Goal: Transaction & Acquisition: Register for event/course

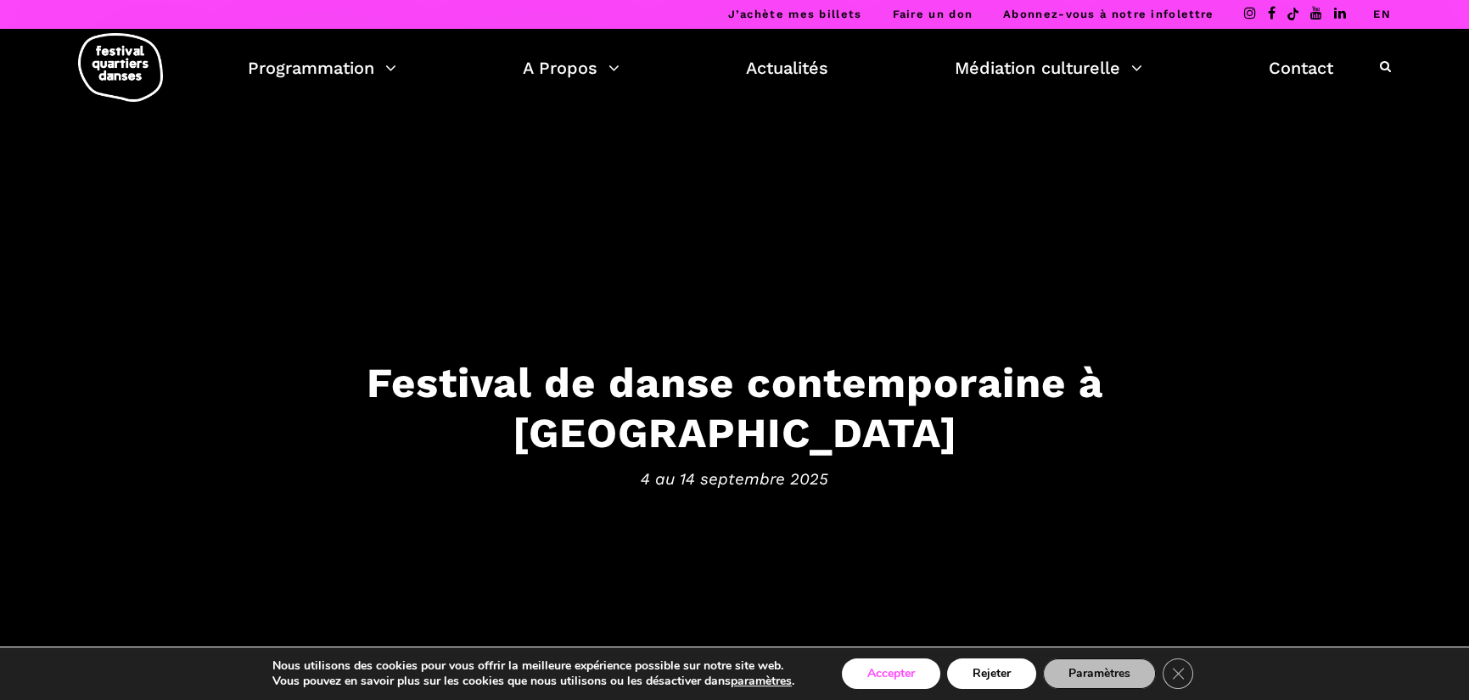
click at [890, 671] on button "Accepter" at bounding box center [891, 673] width 98 height 31
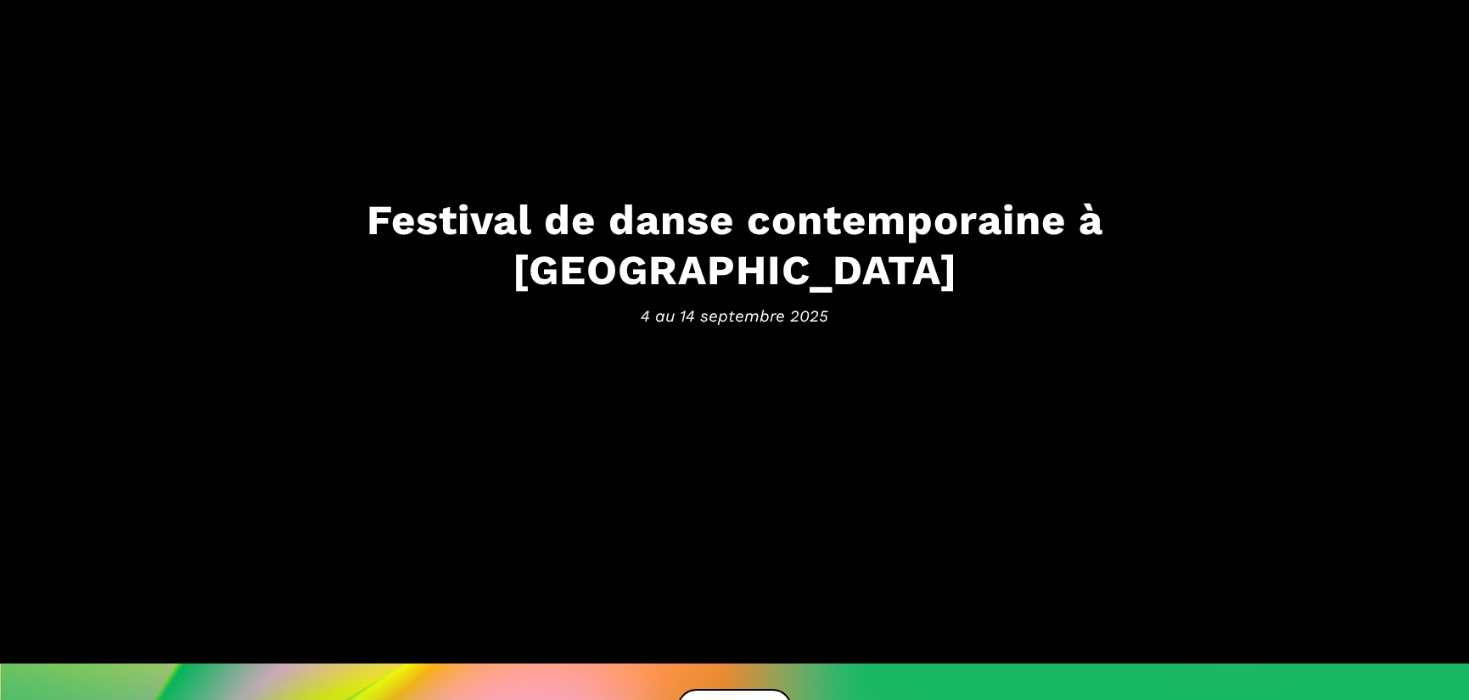
scroll to position [263, 0]
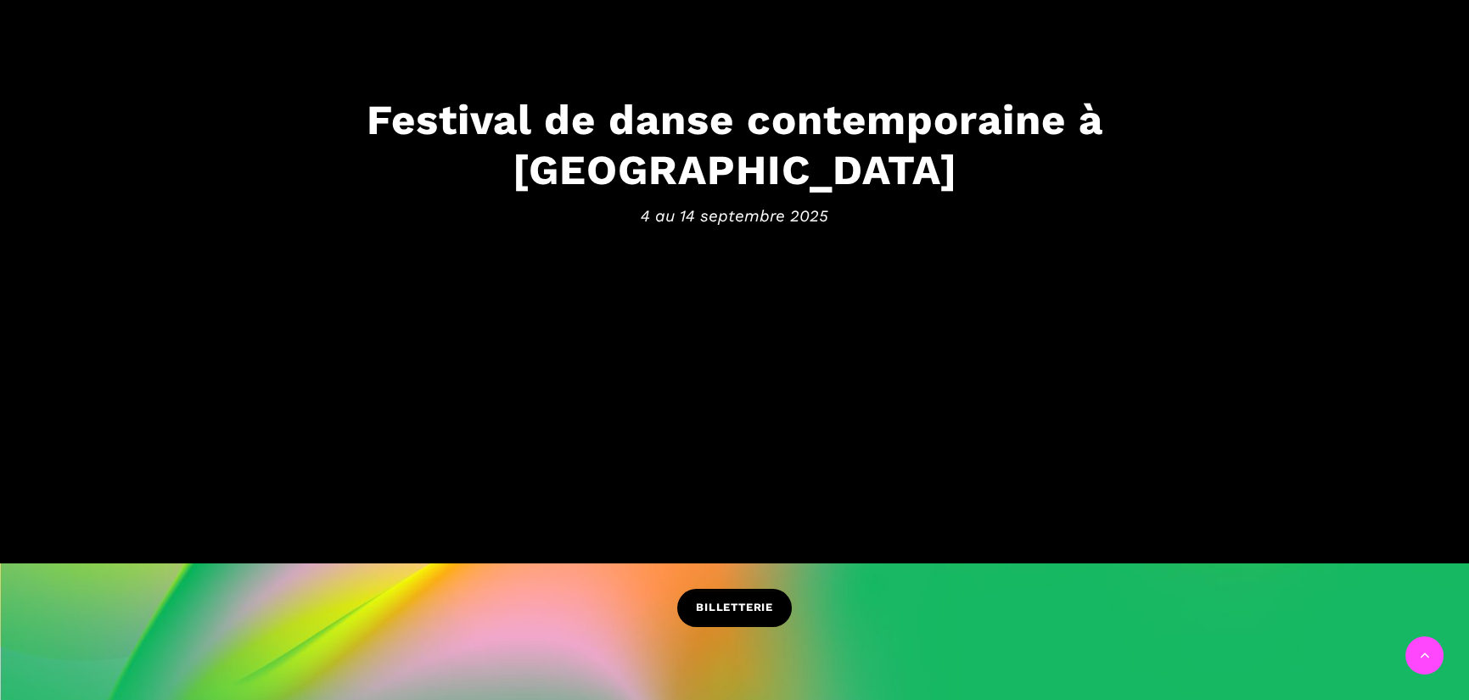
click at [743, 603] on span "BILLETTERIE" at bounding box center [734, 608] width 77 height 18
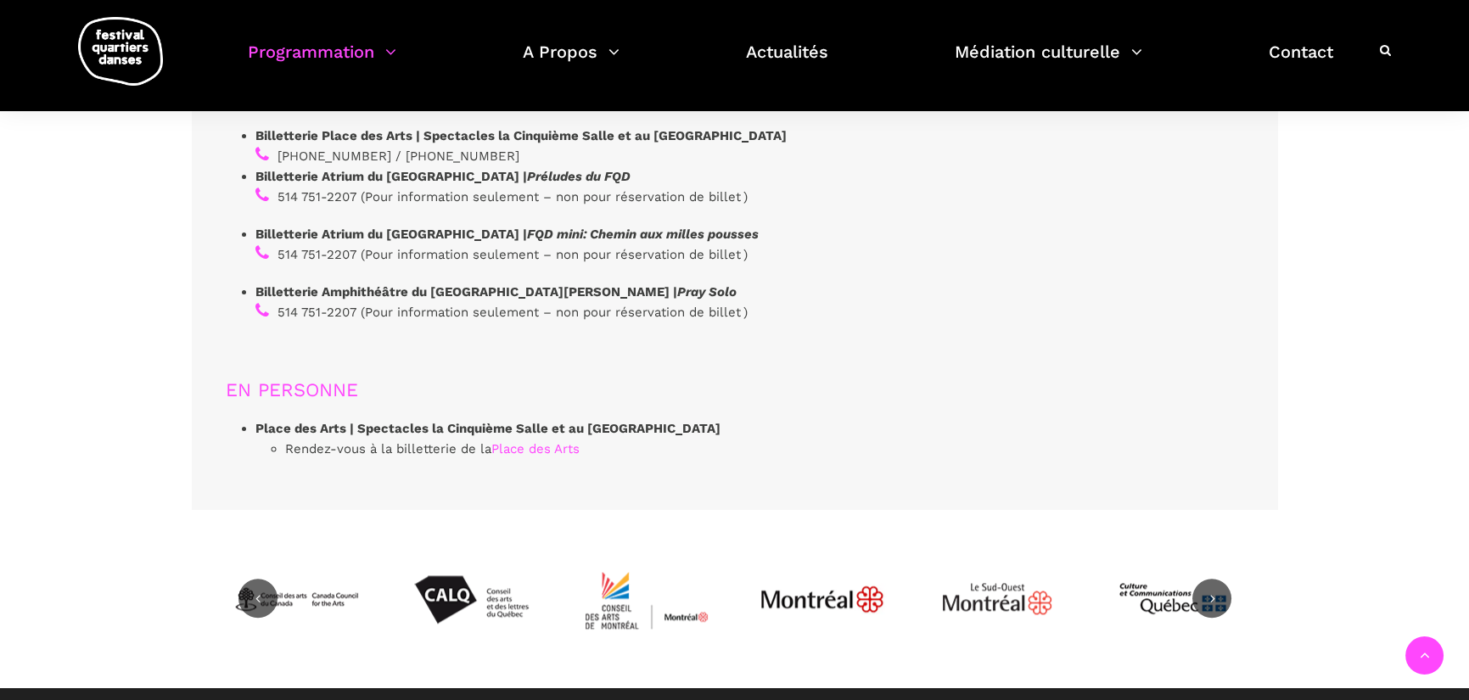
scroll to position [5091, 0]
